Goal: Navigation & Orientation: Find specific page/section

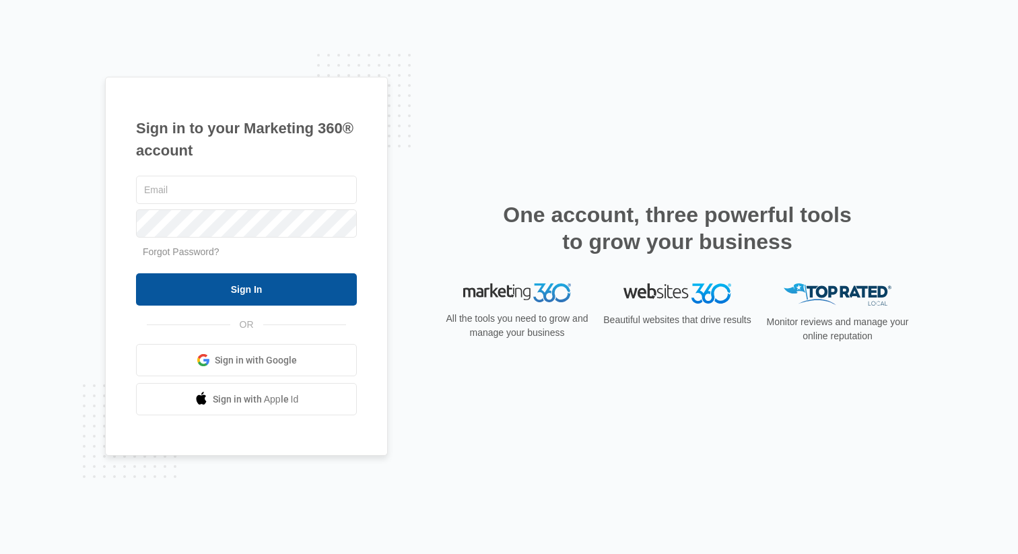
type input "[EMAIL_ADDRESS][DOMAIN_NAME]"
click at [229, 299] on input "Sign In" at bounding box center [246, 289] width 221 height 32
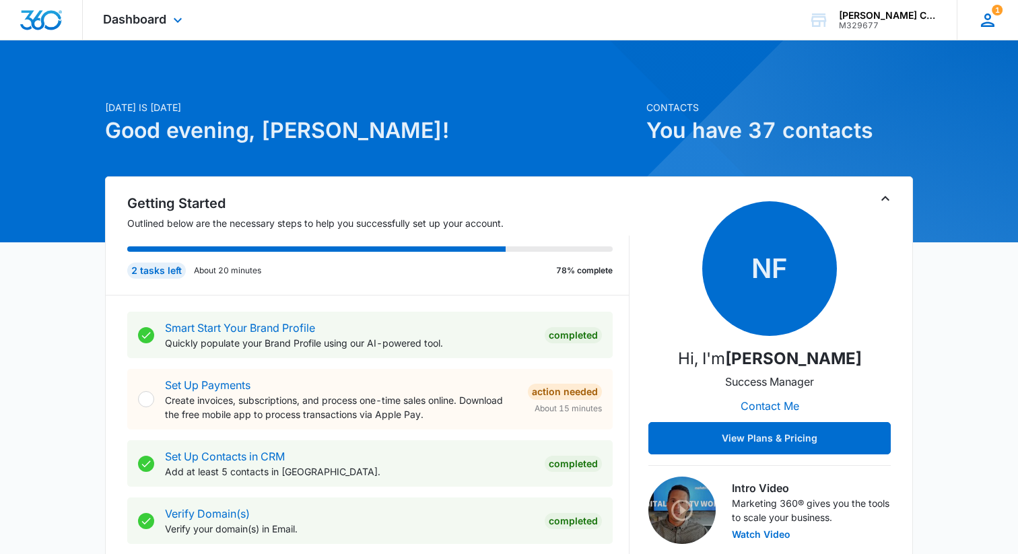
click at [989, 17] on icon at bounding box center [987, 19] width 13 height 13
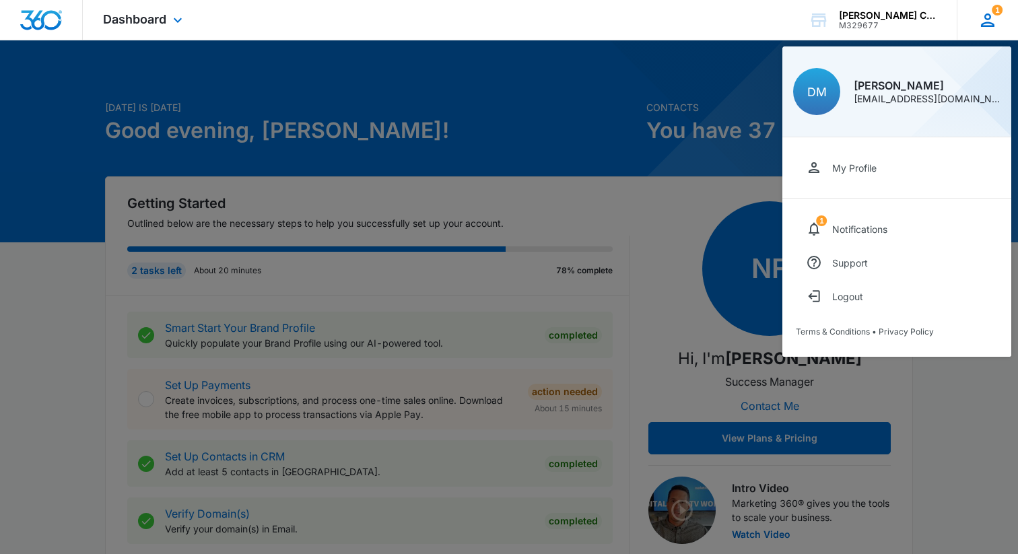
click at [989, 17] on icon at bounding box center [987, 19] width 13 height 13
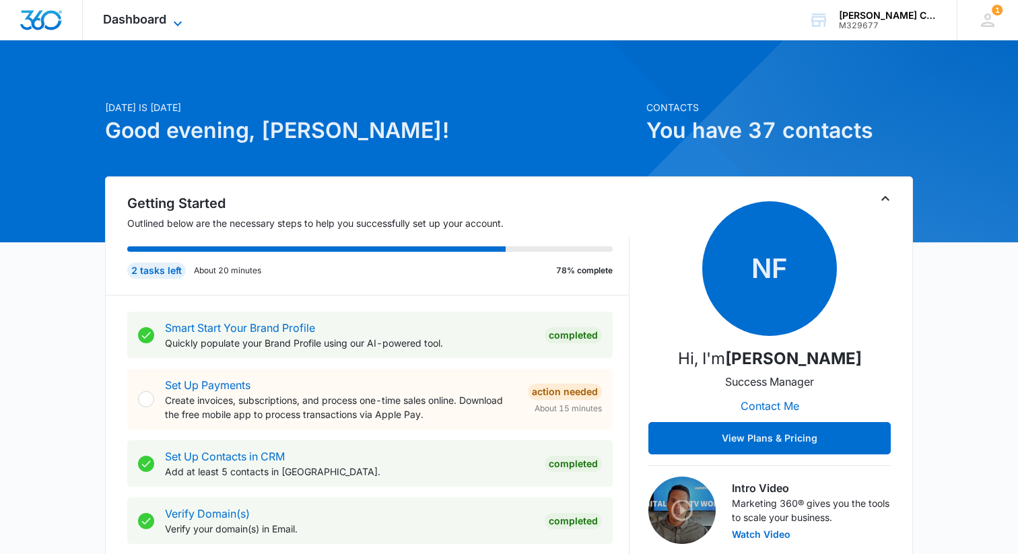
click at [154, 15] on span "Dashboard" at bounding box center [134, 19] width 63 height 14
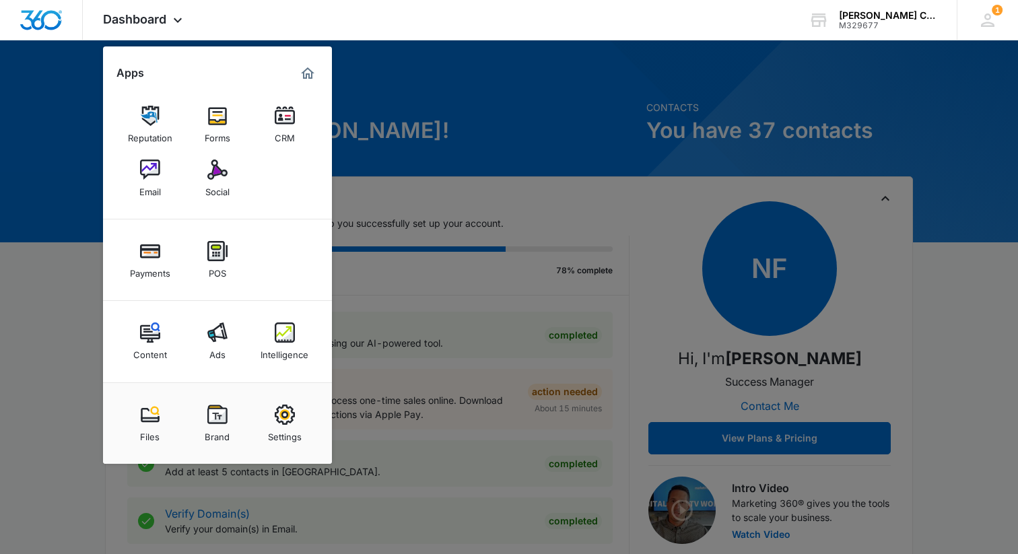
click at [27, 145] on div at bounding box center [509, 277] width 1018 height 554
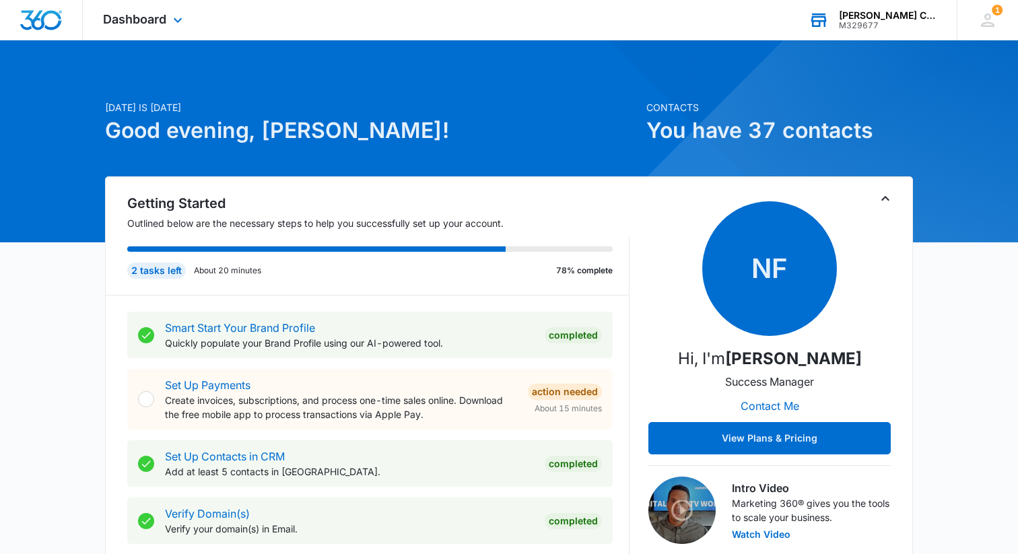
click at [879, 22] on div "M329677" at bounding box center [888, 25] width 98 height 9
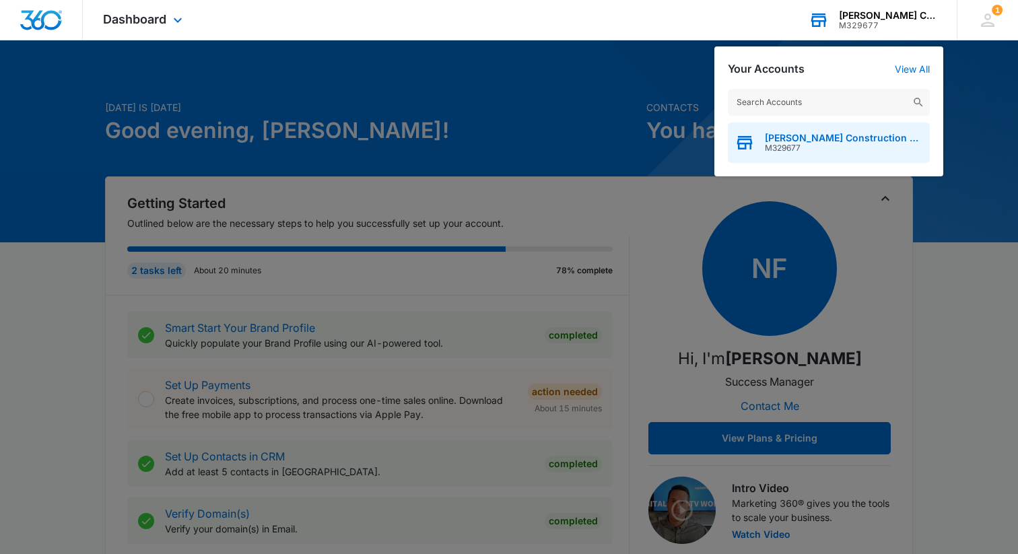
click at [834, 137] on span "[PERSON_NAME] Construction and Maintenance LLC" at bounding box center [843, 138] width 158 height 11
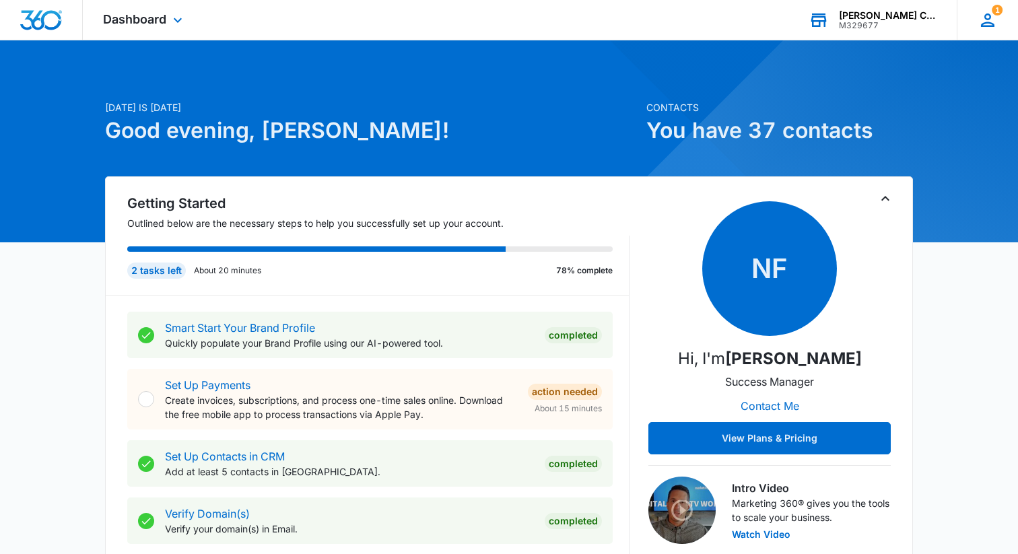
click at [989, 21] on icon at bounding box center [987, 20] width 20 height 20
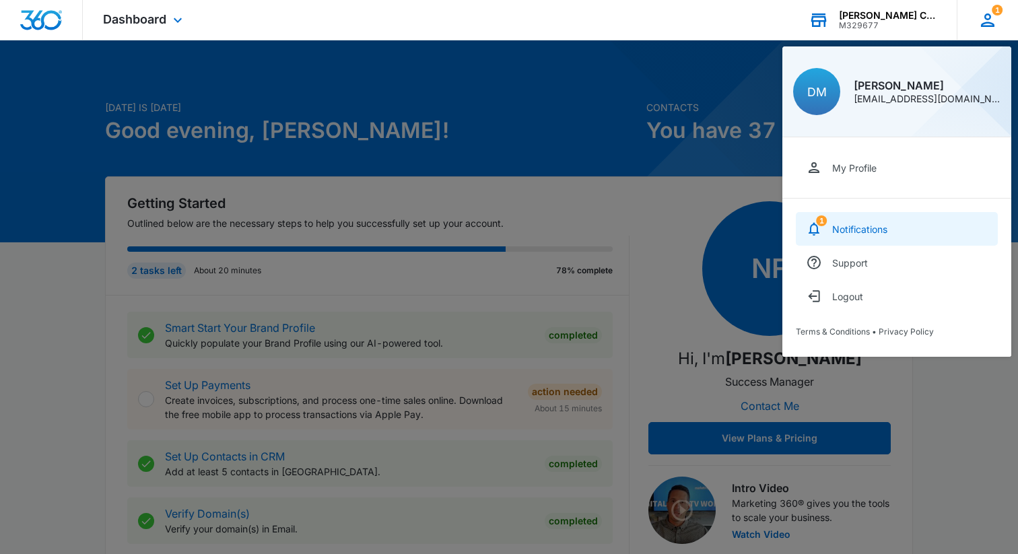
click at [852, 218] on link "1 Notifications" at bounding box center [896, 229] width 202 height 34
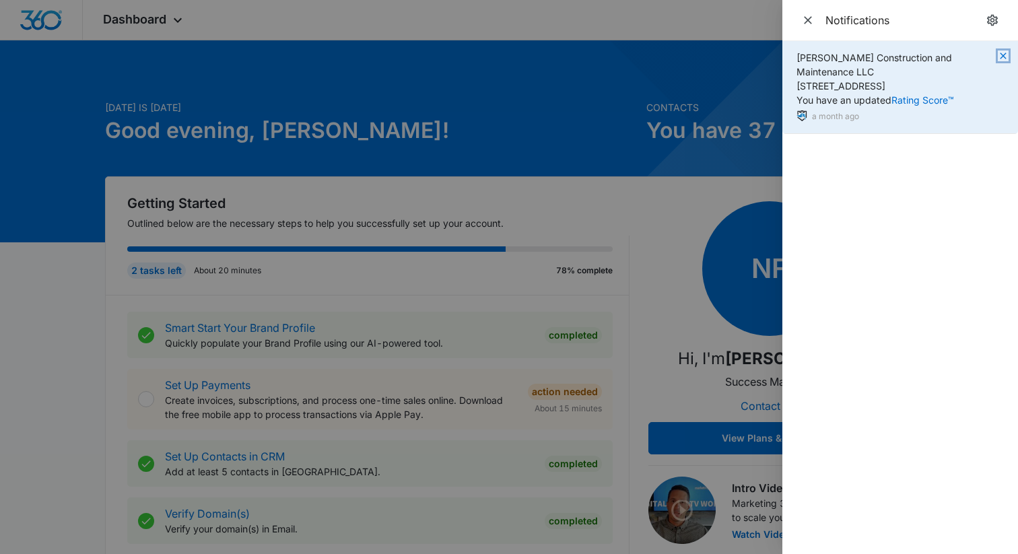
click at [1004, 55] on icon "button" at bounding box center [1002, 55] width 6 height 6
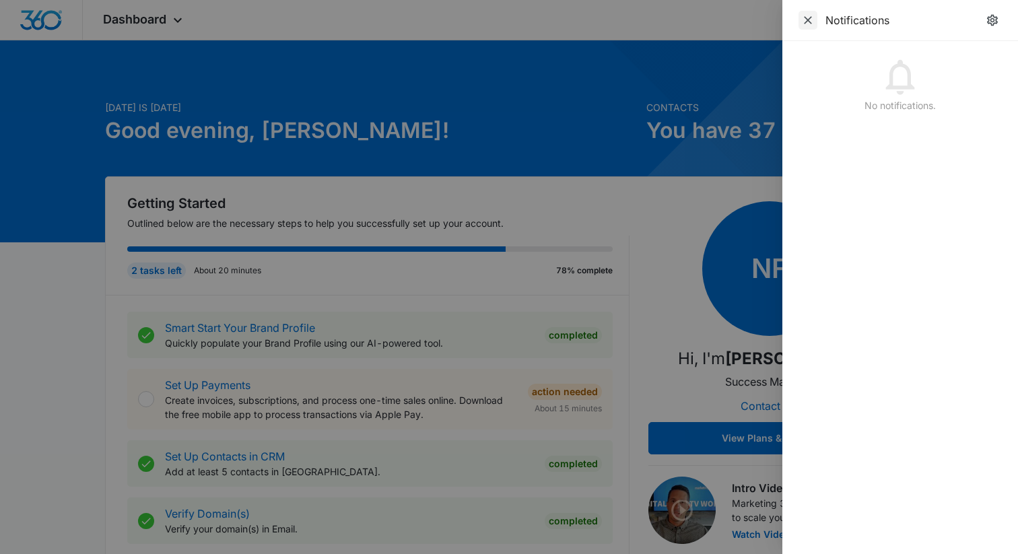
click at [804, 20] on icon "Close" at bounding box center [807, 19] width 13 height 13
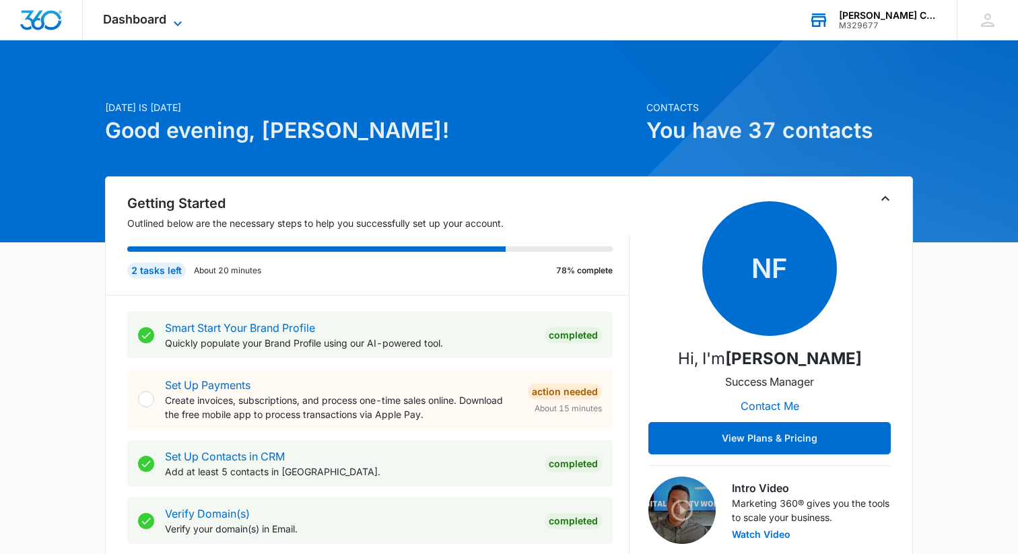
click at [128, 25] on span "Dashboard" at bounding box center [134, 19] width 63 height 14
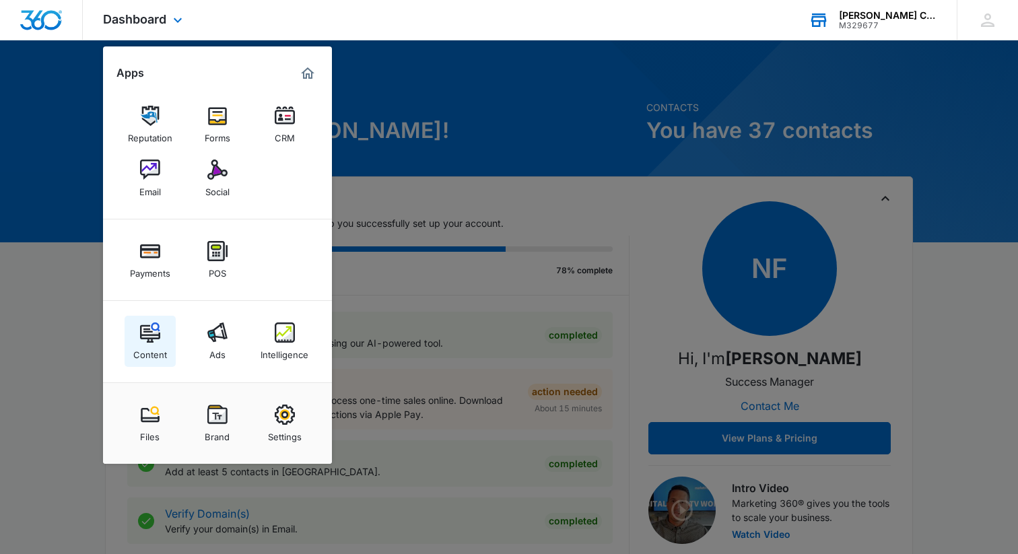
click at [155, 341] on img at bounding box center [150, 332] width 20 height 20
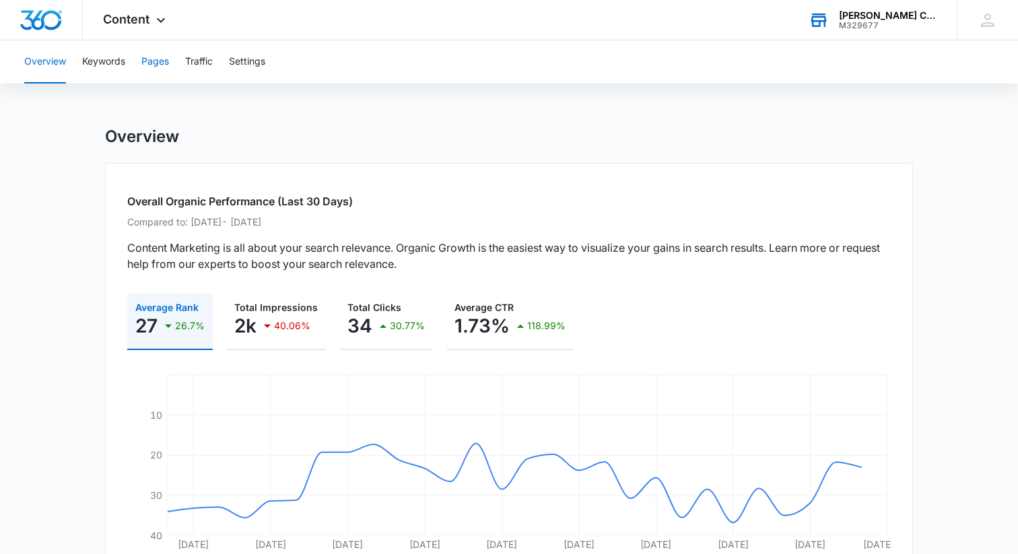
click at [155, 59] on button "Pages" at bounding box center [155, 61] width 28 height 43
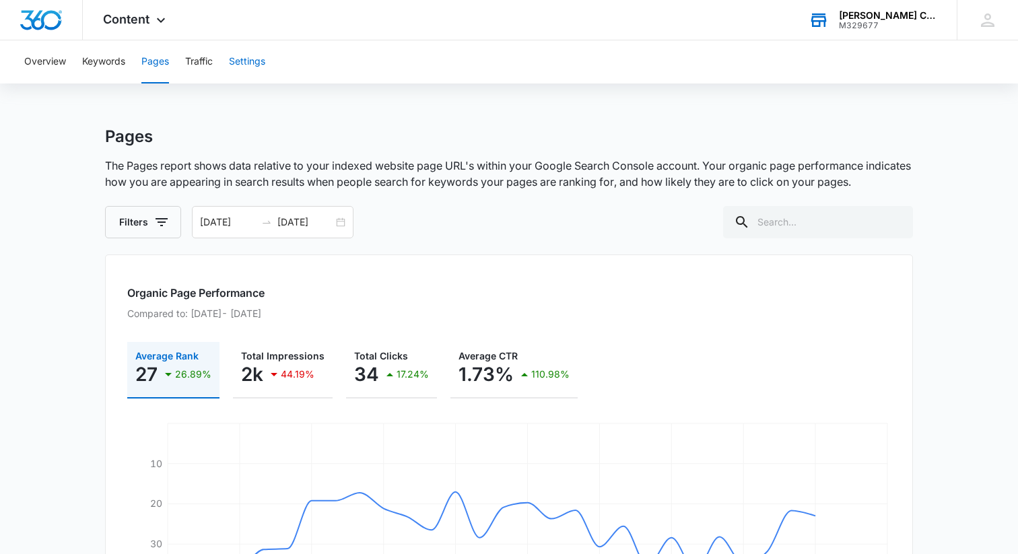
click at [245, 67] on button "Settings" at bounding box center [247, 61] width 36 height 43
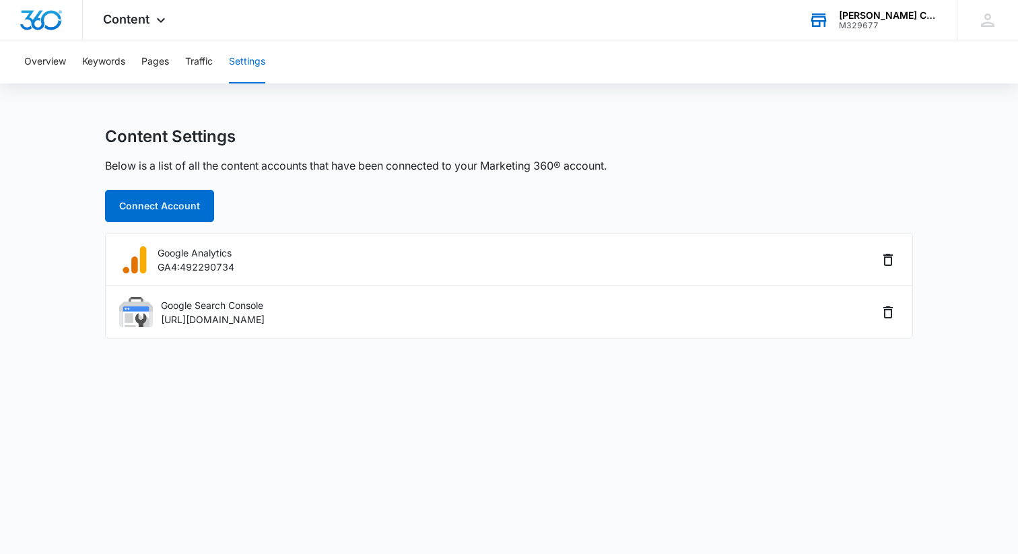
click at [77, 70] on div "Overview Keywords Pages Traffic Settings" at bounding box center [508, 61] width 985 height 43
click at [98, 62] on button "Keywords" at bounding box center [103, 61] width 43 height 43
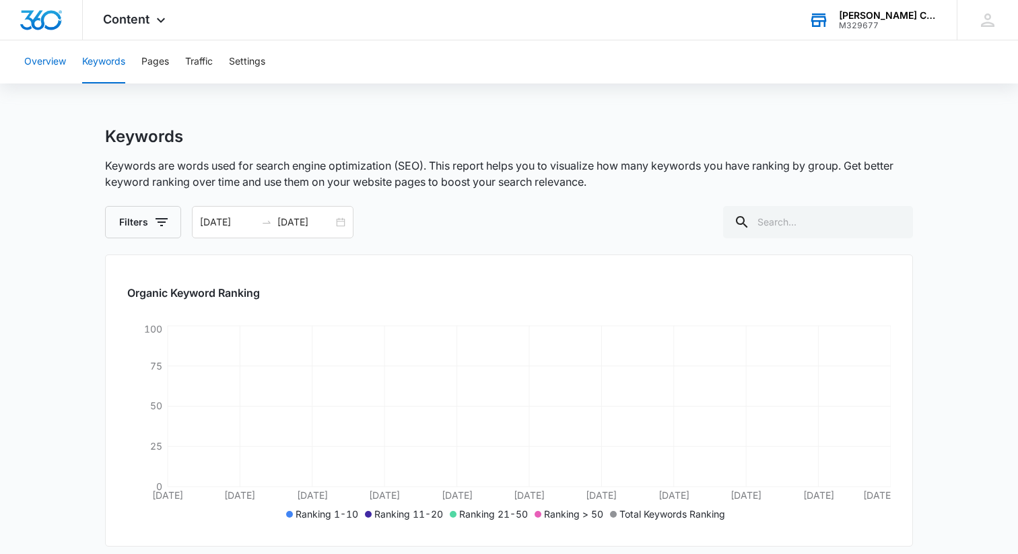
click at [48, 62] on button "Overview" at bounding box center [45, 61] width 42 height 43
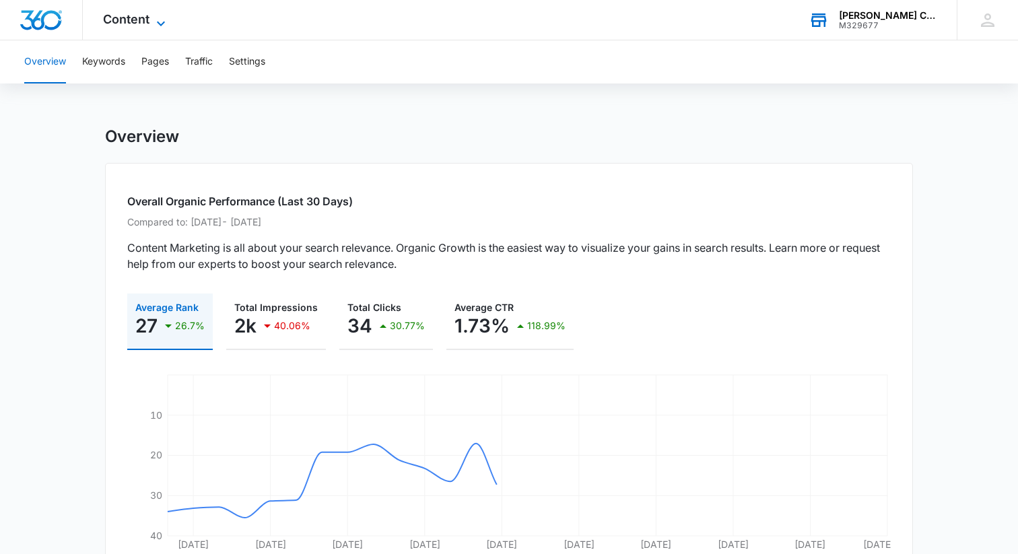
click at [147, 20] on span "Content" at bounding box center [126, 19] width 46 height 14
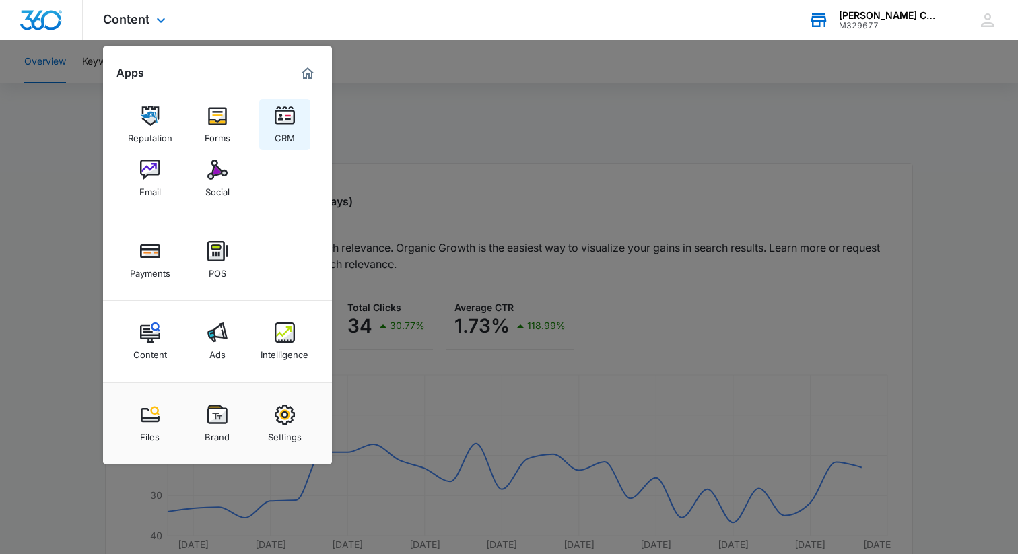
click at [281, 124] on img at bounding box center [285, 116] width 20 height 20
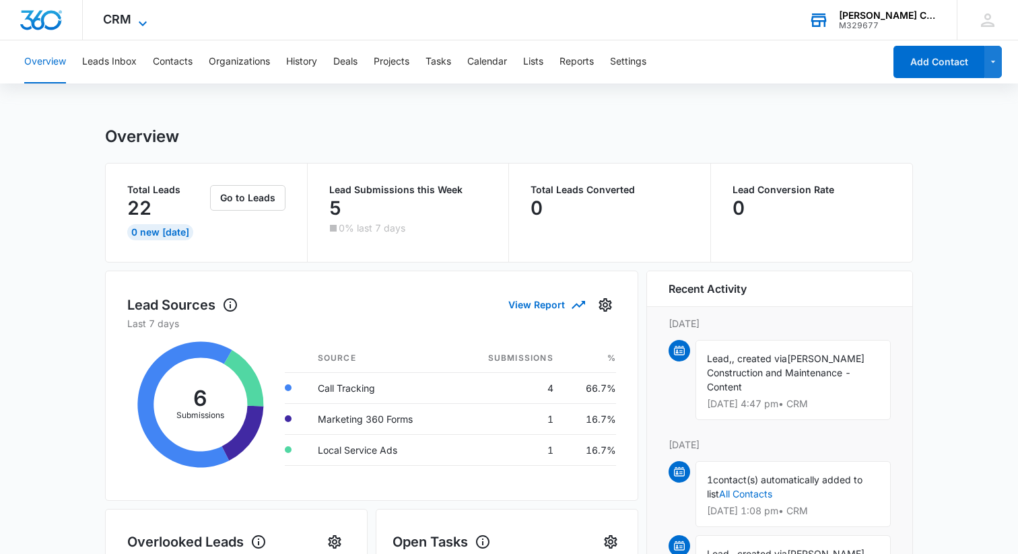
click at [116, 17] on span "CRM" at bounding box center [117, 19] width 28 height 14
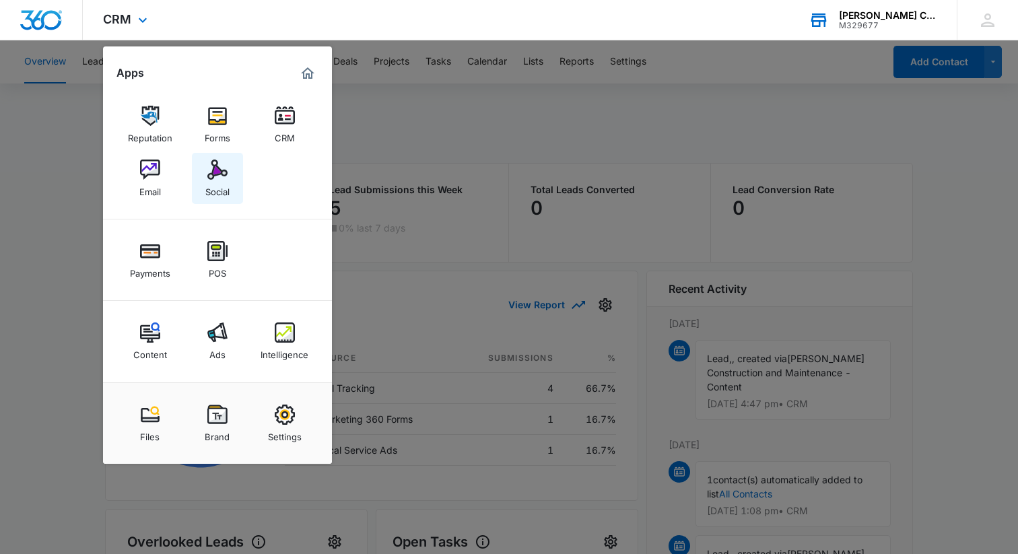
click at [225, 174] on img at bounding box center [217, 169] width 20 height 20
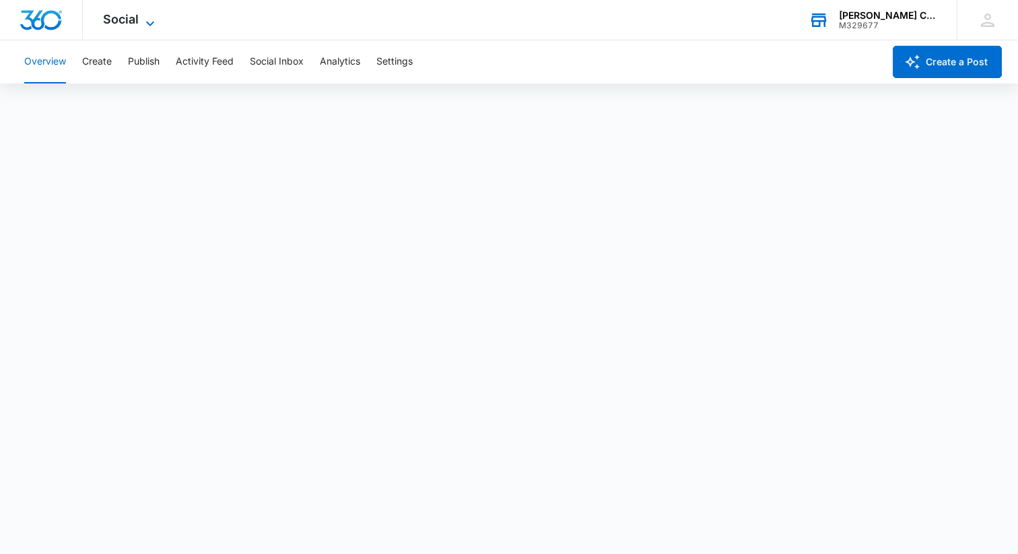
click at [131, 19] on span "Social" at bounding box center [121, 19] width 36 height 14
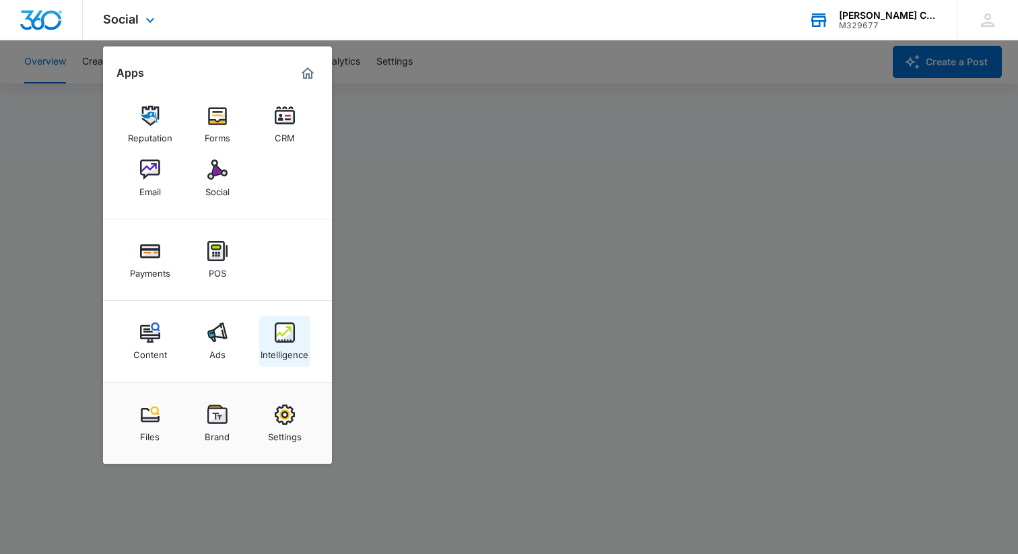
click at [284, 339] on img at bounding box center [285, 332] width 20 height 20
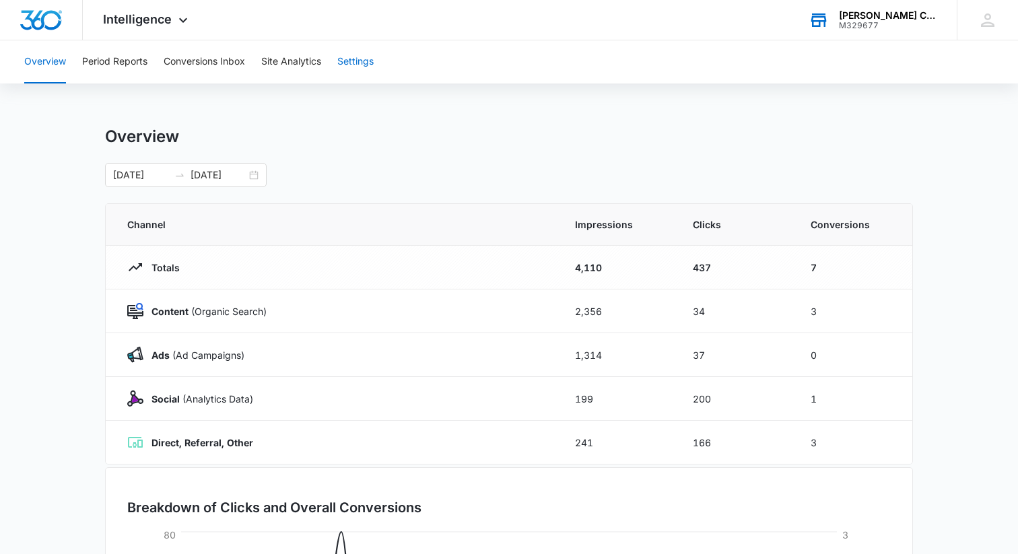
click at [368, 60] on button "Settings" at bounding box center [355, 61] width 36 height 43
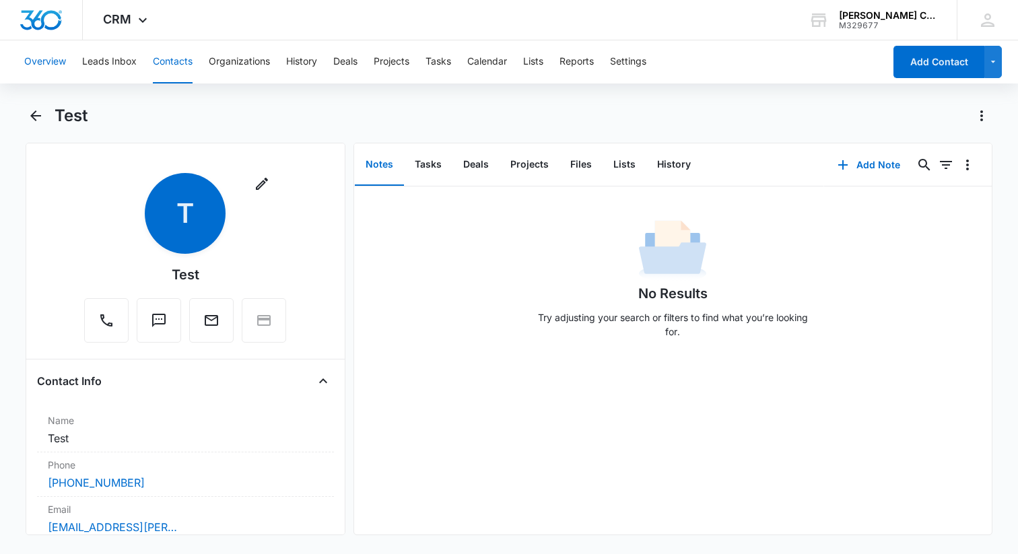
click at [42, 63] on button "Overview" at bounding box center [45, 61] width 42 height 43
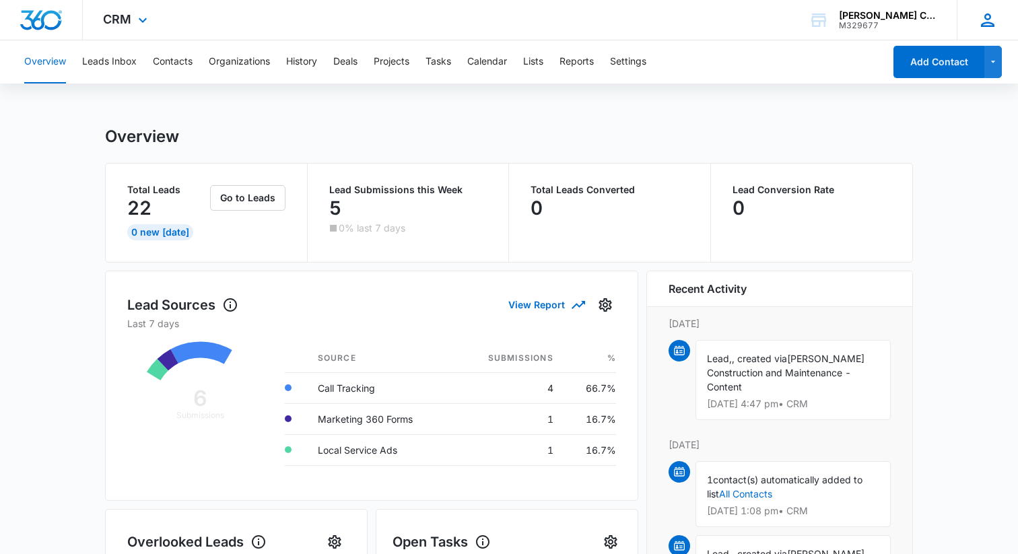
click at [985, 15] on icon at bounding box center [987, 19] width 13 height 13
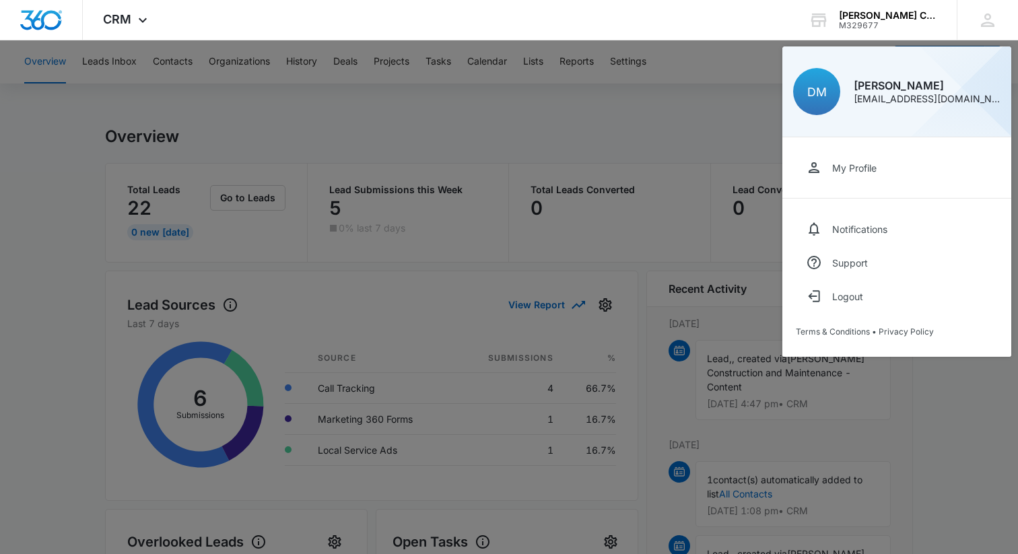
click at [536, 116] on div at bounding box center [509, 277] width 1018 height 554
